Goal: Communication & Community: Answer question/provide support

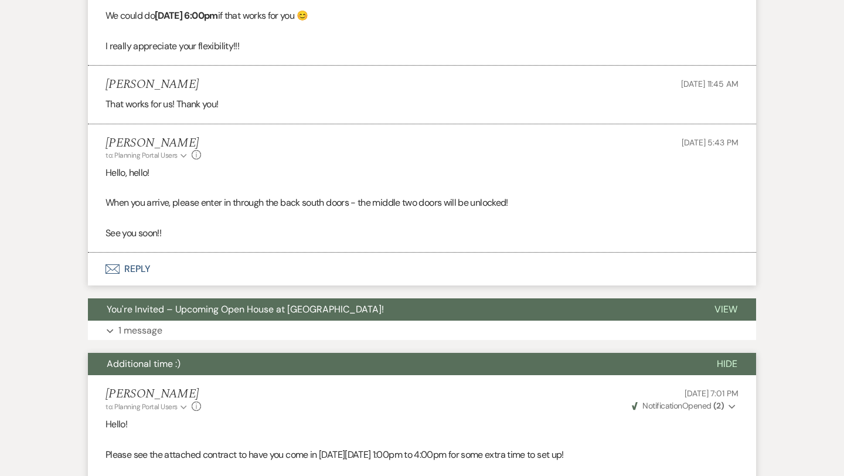
scroll to position [1328, 0]
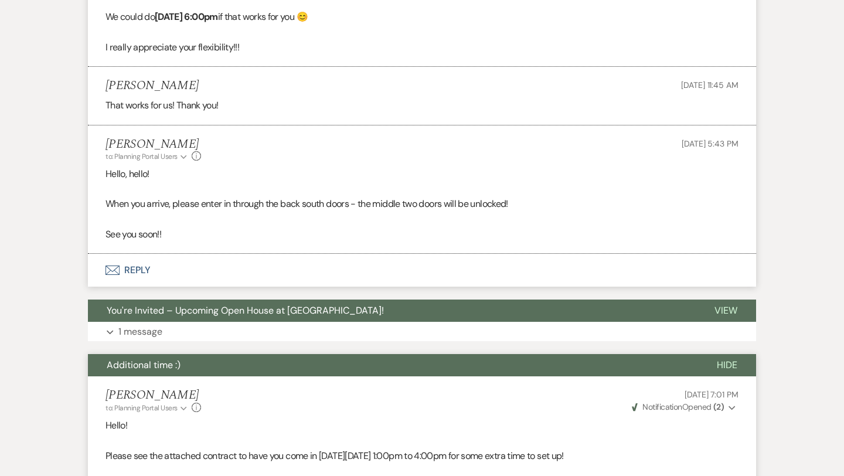
click at [147, 286] on button "Envelope Reply" at bounding box center [422, 270] width 668 height 33
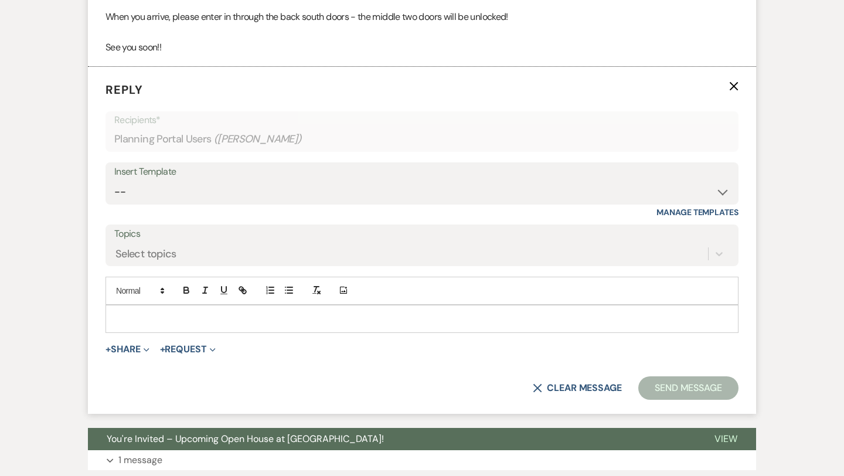
scroll to position [1532, 0]
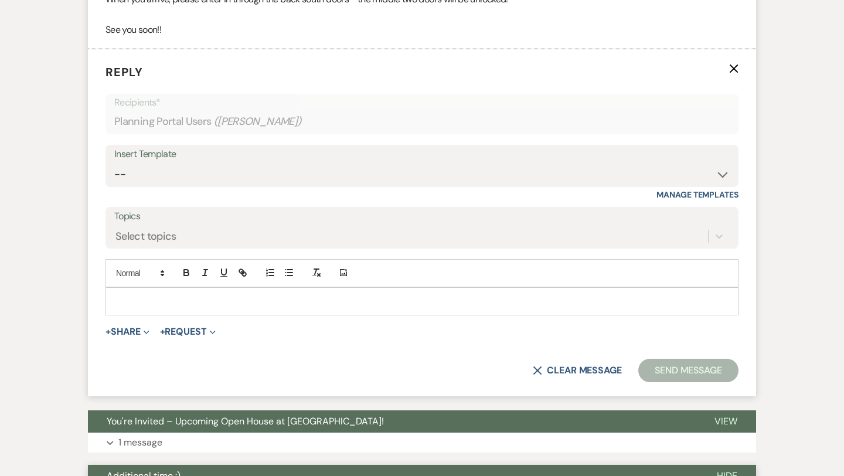
click at [209, 331] on form "Reply X Recipients* Planning Portal Users ( [PERSON_NAME] ) Insert Template -- …" at bounding box center [422, 222] width 668 height 347
click at [198, 308] on p at bounding box center [422, 301] width 614 height 13
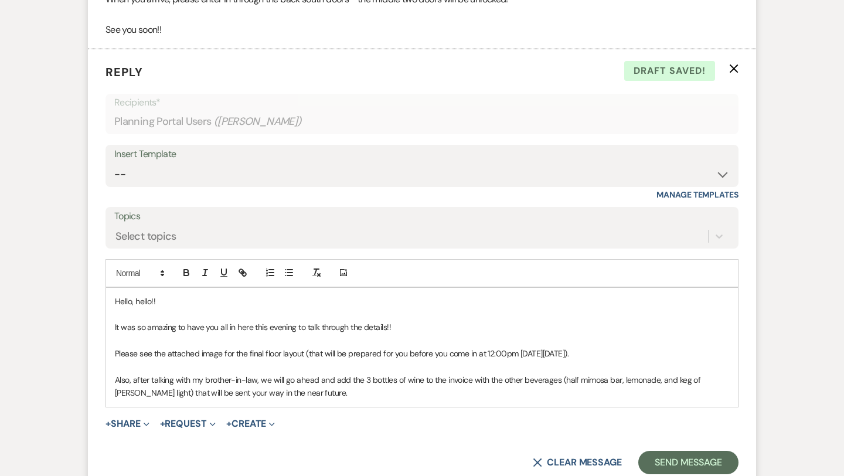
click at [646, 360] on p "Please see the attached image for the final floor layout (that will be prepared…" at bounding box center [422, 353] width 614 height 13
drag, startPoint x: 646, startPoint y: 367, endPoint x: 72, endPoint y: 369, distance: 573.9
copy p "Please see the attached image for the final floor layout (that will be prepared…"
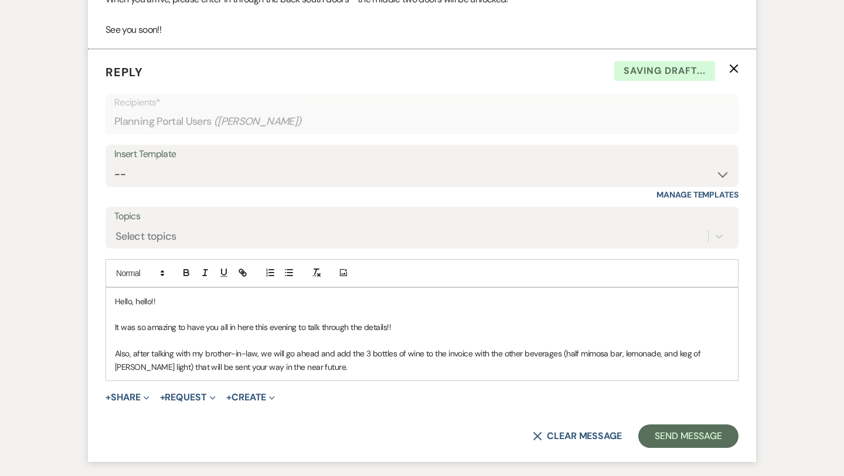
click at [136, 368] on p "Also, after talking with my brother-in-law, we will go ahead and add the 3 bott…" at bounding box center [422, 360] width 614 height 26
click at [312, 373] on p "After talking with my brother-in-law, we will go ahead and add the 3 bottles of…" at bounding box center [422, 360] width 614 height 26
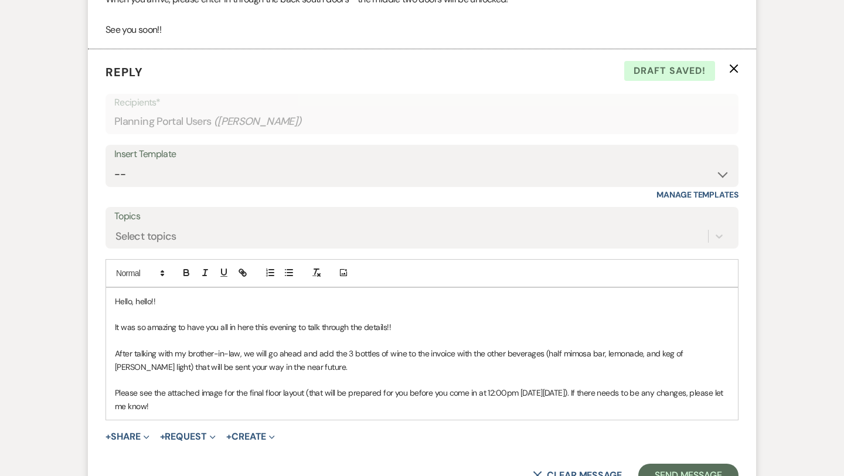
drag, startPoint x: 233, startPoint y: 423, endPoint x: 99, endPoint y: 309, distance: 175.9
click at [99, 309] on form "Reply X Draft saved! Recipients* Planning Portal Users ( [PERSON_NAME] ) Insert…" at bounding box center [422, 275] width 668 height 452
copy div "Hello, hello!! It was so amazing to have you all in here this evening to talk t…"
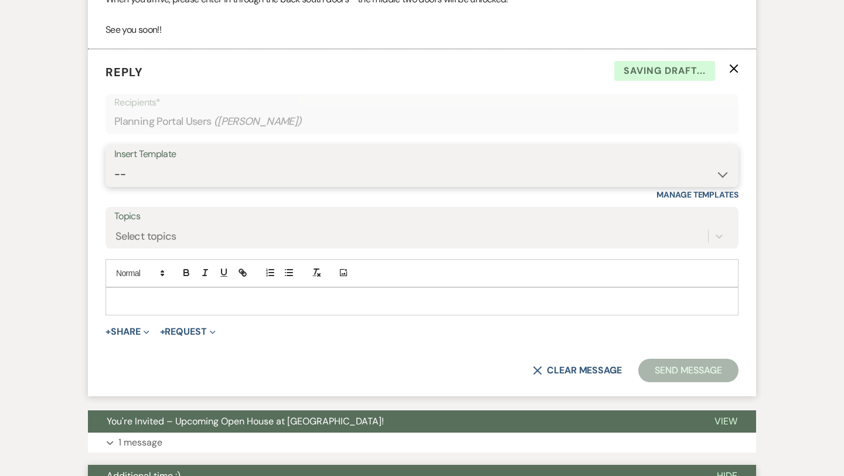
click at [293, 180] on select "-- Weven Planning Portal Introduction (Booked Events) Initial Inquiry Response …" at bounding box center [422, 174] width 616 height 23
select select "6094"
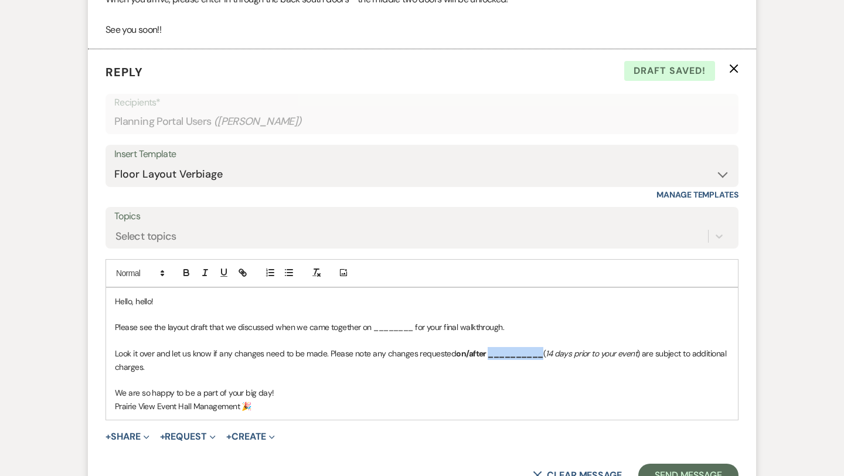
drag, startPoint x: 542, startPoint y: 371, endPoint x: 487, endPoint y: 367, distance: 54.7
click at [487, 367] on p "Look it over and let us know if any changes need to be made. Please note any ch…" at bounding box center [422, 360] width 614 height 26
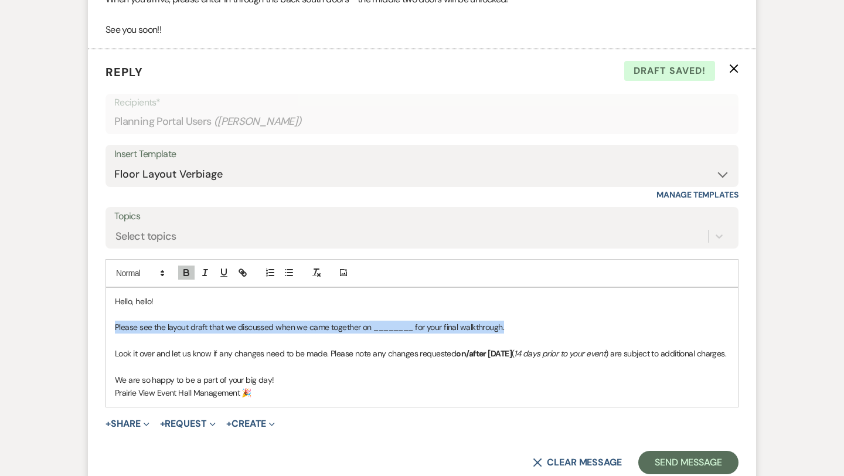
drag, startPoint x: 514, startPoint y: 344, endPoint x: 112, endPoint y: 338, distance: 402.2
click at [112, 338] on div "Hello, hello! Please see the layout draft that we discussed when we came togeth…" at bounding box center [422, 347] width 632 height 119
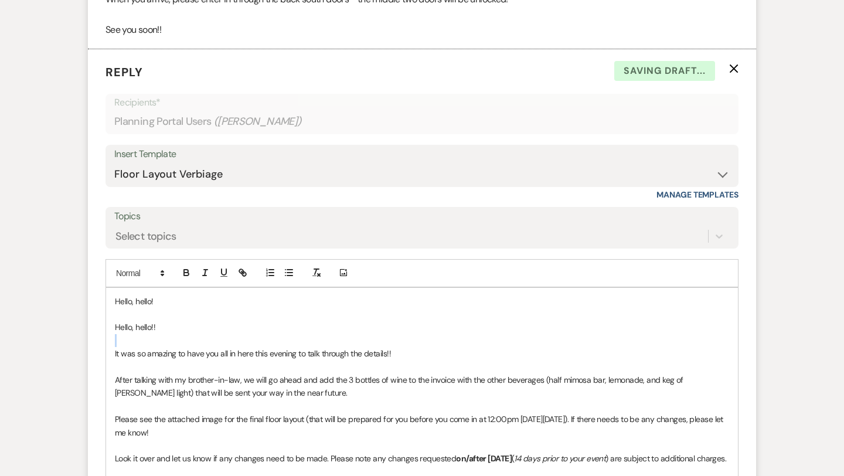
drag, startPoint x: 113, startPoint y: 367, endPoint x: 110, endPoint y: 349, distance: 18.4
click at [110, 349] on div "Hello, hello! Hello, hello!! It was so amazing to have you all in here this eve…" at bounding box center [422, 400] width 632 height 224
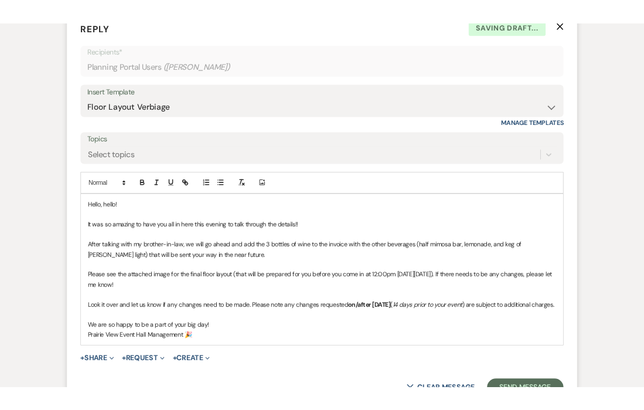
scroll to position [1602, 0]
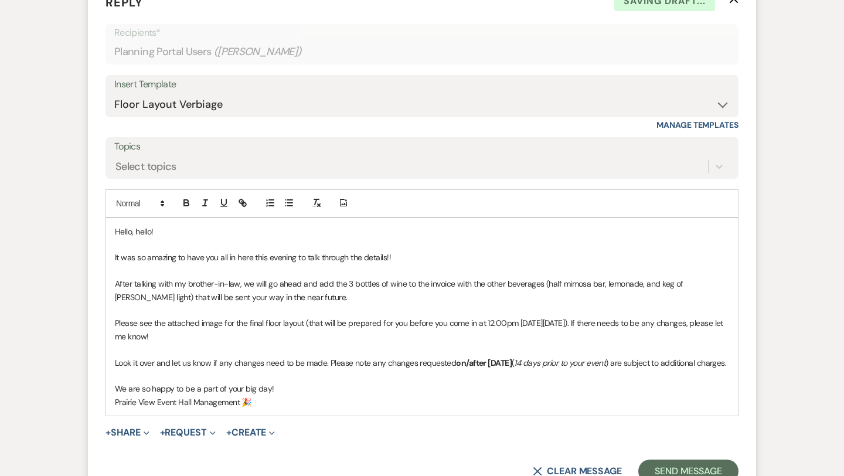
click at [115, 368] on span "Look it over and let us know if any changes need to be made. Please note any ch…" at bounding box center [285, 363] width 341 height 11
drag, startPoint x: 115, startPoint y: 376, endPoint x: 625, endPoint y: 339, distance: 510.7
click at [625, 339] on div "Hello, hello! It was so amazing to have you all in here this evening to talk th…" at bounding box center [422, 317] width 632 height 198
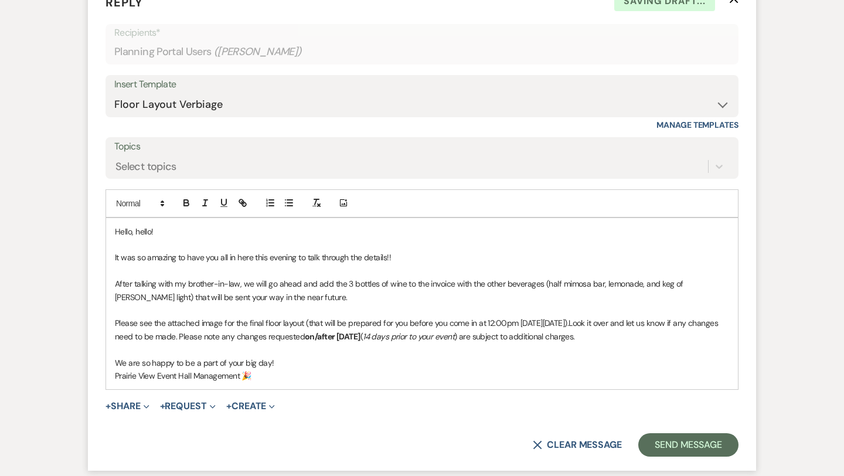
click at [611, 356] on p at bounding box center [422, 349] width 614 height 13
click at [393, 382] on p "Prairie View Event Hall Management 🎉" at bounding box center [422, 375] width 614 height 13
click at [135, 411] on button "+ Share Expand" at bounding box center [128, 406] width 44 height 9
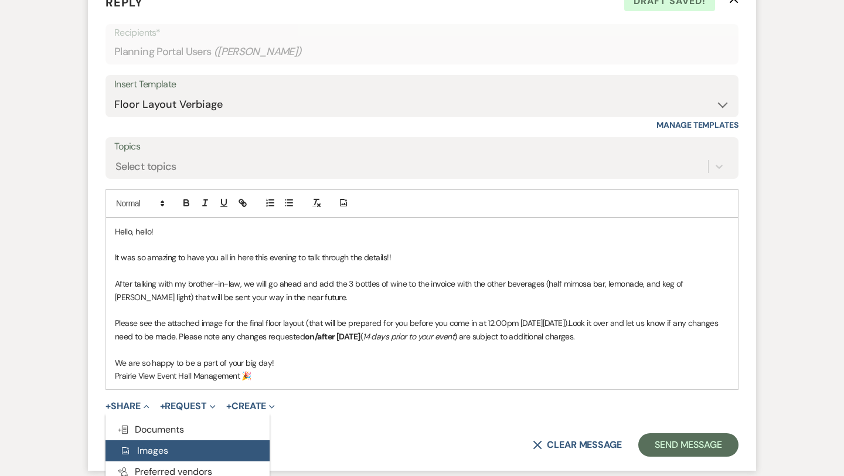
click at [175, 461] on button "Add Photo Images" at bounding box center [188, 450] width 164 height 21
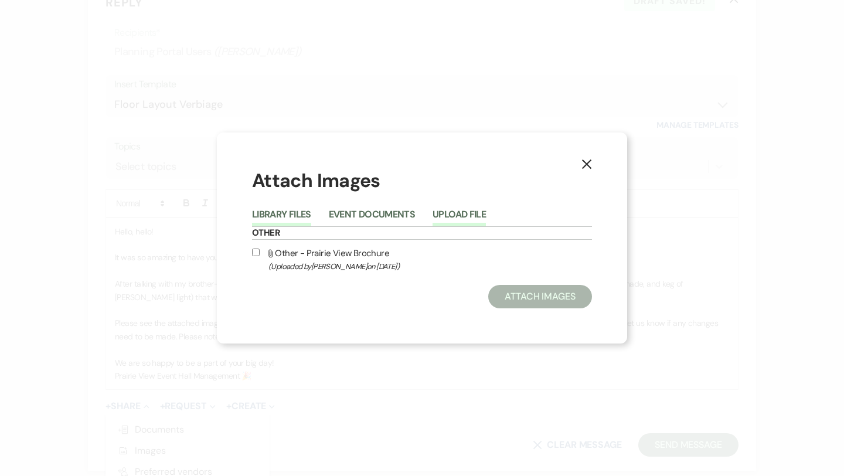
click at [448, 213] on button "Upload File" at bounding box center [459, 218] width 53 height 16
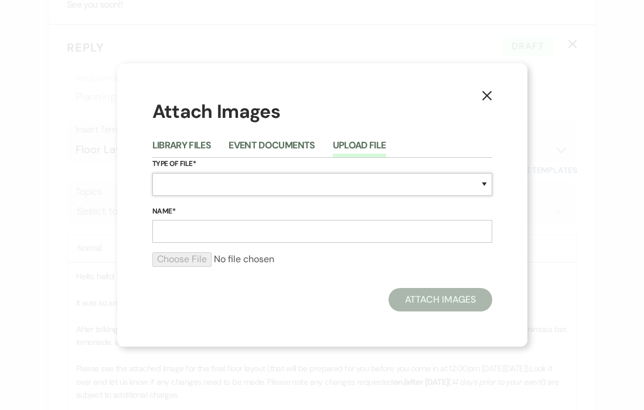
click at [292, 189] on select "Special Event Insurance Vendor Certificate of Insurance Contracts / Rental Agre…" at bounding box center [322, 184] width 340 height 23
select select "24"
click at [251, 230] on input "Name*" at bounding box center [322, 231] width 340 height 23
type input "Floor Layout"
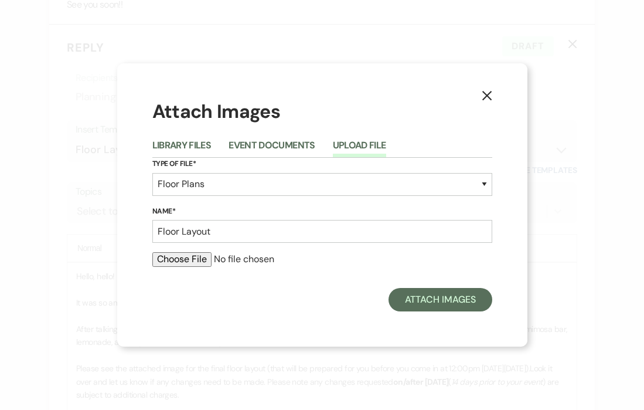
click at [198, 264] on input "file" at bounding box center [322, 259] width 340 height 14
type input "C:\fakepath\Screenshot [DATE] 6.57.06 PM.png"
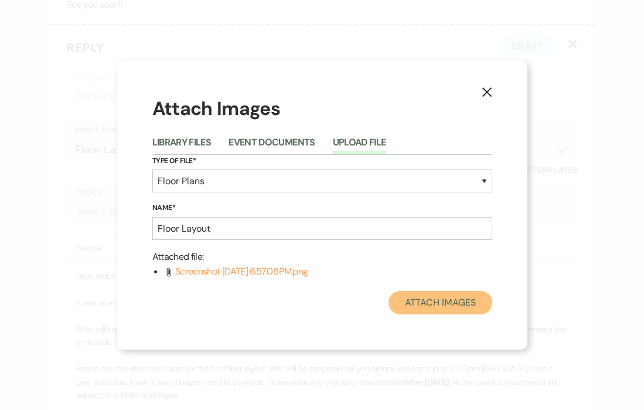
click at [422, 301] on button "Attach Images" at bounding box center [441, 302] width 104 height 23
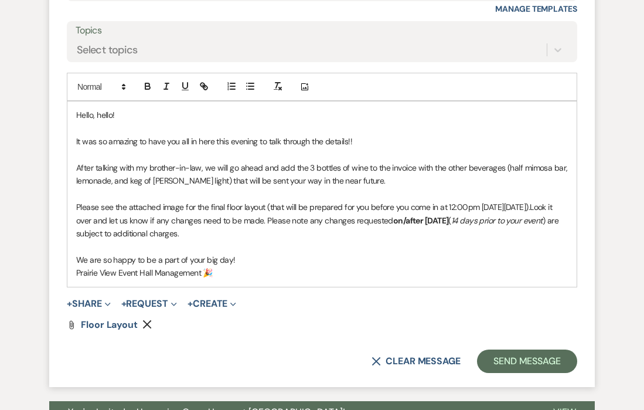
scroll to position [1814, 0]
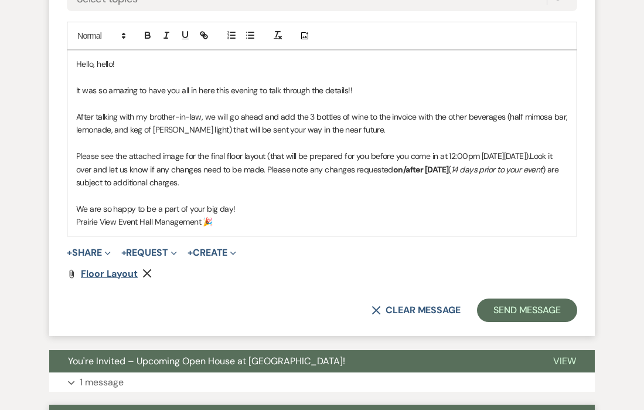
click at [114, 273] on span "Floor Layout" at bounding box center [109, 273] width 57 height 12
click at [285, 226] on p "Prairie View Event Hall Management 🎉" at bounding box center [322, 221] width 492 height 13
click at [522, 315] on button "Send Message" at bounding box center [527, 309] width 100 height 23
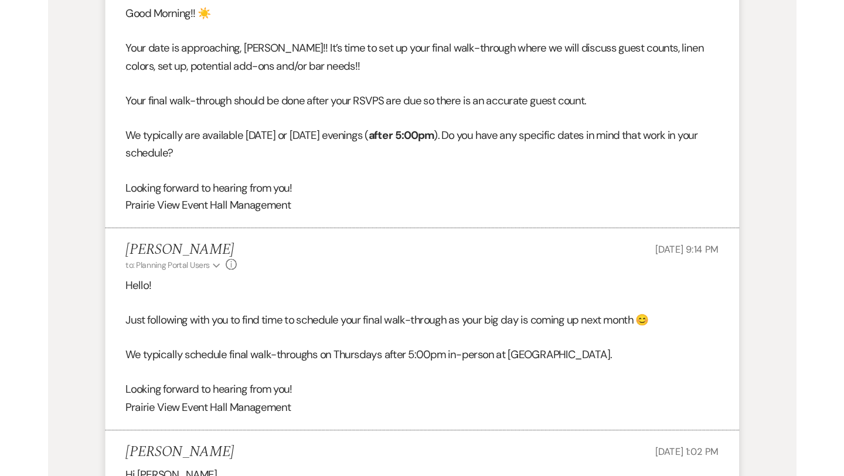
scroll to position [0, 0]
